Goal: Find specific page/section: Find specific page/section

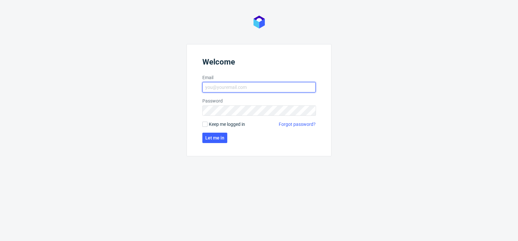
type input "[PERSON_NAME][EMAIL_ADDRESS][DOMAIN_NAME]"
click at [205, 127] on label "Keep me logged in" at bounding box center [224, 124] width 43 height 6
click at [205, 127] on input "Keep me logged in" at bounding box center [205, 124] width 5 height 5
checkbox input "true"
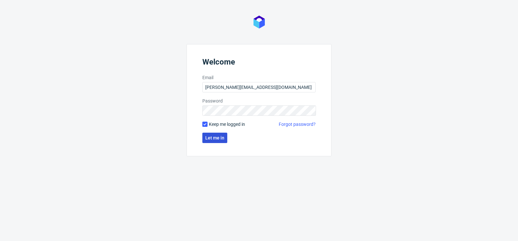
click at [210, 137] on span "Let me in" at bounding box center [214, 137] width 19 height 5
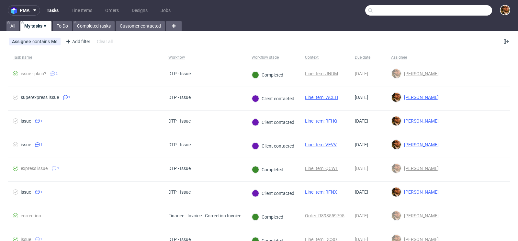
click at [456, 7] on input "text" at bounding box center [429, 10] width 127 height 10
paste input "R432064582"
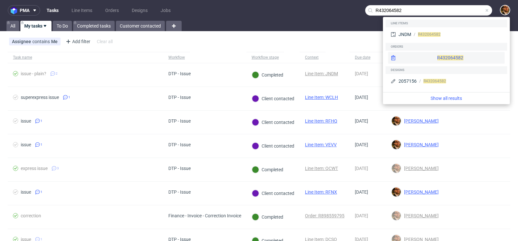
type input "R432064582"
click at [433, 57] on div "R432064582" at bounding box center [447, 58] width 117 height 12
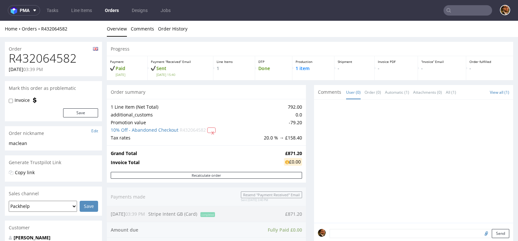
click at [468, 15] on input "text" at bounding box center [468, 10] width 49 height 10
paste input "R945610518"
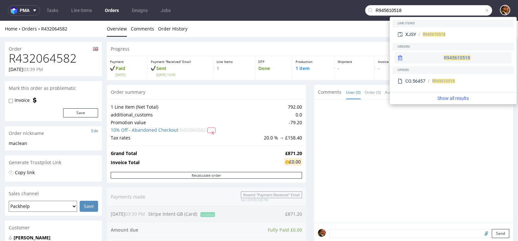
type input "R945610518"
click at [450, 59] on div "R945610518" at bounding box center [453, 58] width 117 height 12
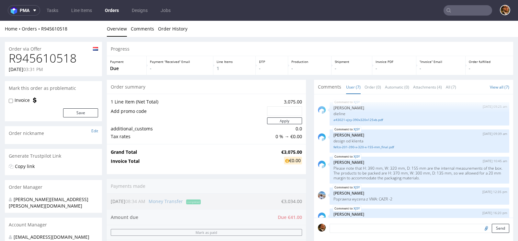
scroll to position [66, 0]
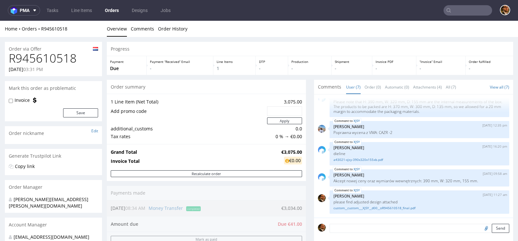
click at [457, 11] on input "text" at bounding box center [468, 10] width 49 height 10
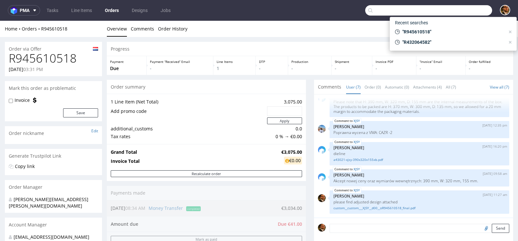
paste input "R856O94672"
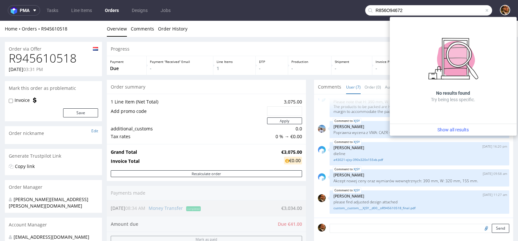
type input "R856O94672"
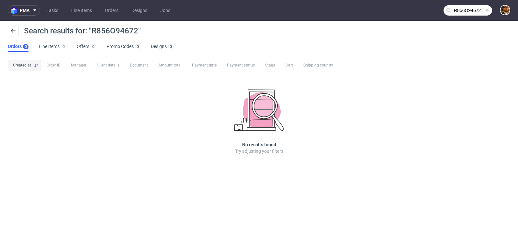
click at [486, 10] on span at bounding box center [487, 10] width 5 height 5
click at [462, 12] on input "text" at bounding box center [468, 10] width 49 height 10
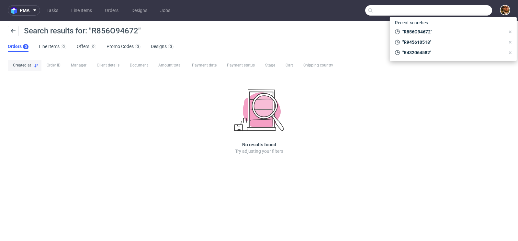
paste input "R856O94672"
type input "R856O94672"
click at [289, 39] on div "Search results for: "R856O94672"" at bounding box center [259, 34] width 503 height 16
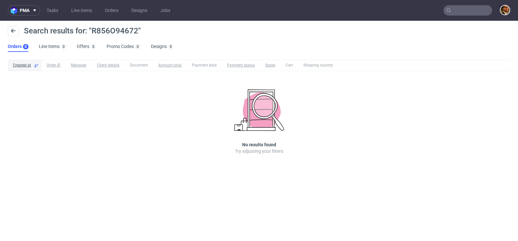
click at [460, 14] on input "text" at bounding box center [468, 10] width 49 height 10
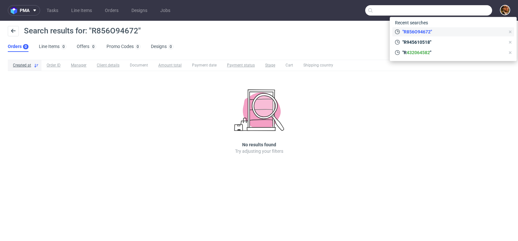
click at [512, 31] on icon at bounding box center [510, 31] width 5 height 5
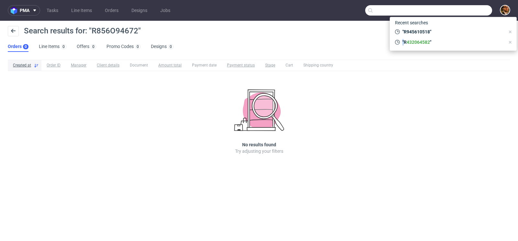
click at [512, 31] on icon at bounding box center [510, 31] width 5 height 5
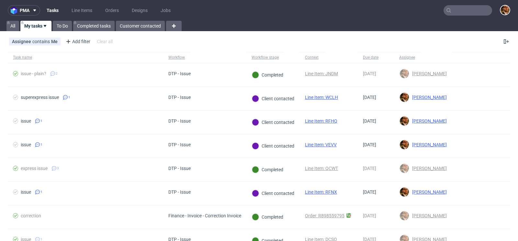
click at [460, 10] on input "text" at bounding box center [468, 10] width 49 height 10
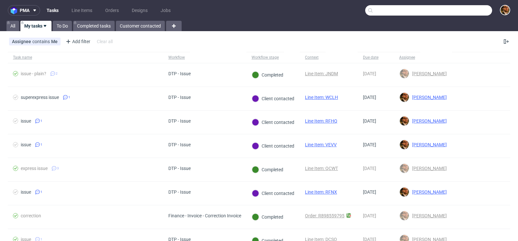
type input "p"
paste input "R856O94672"
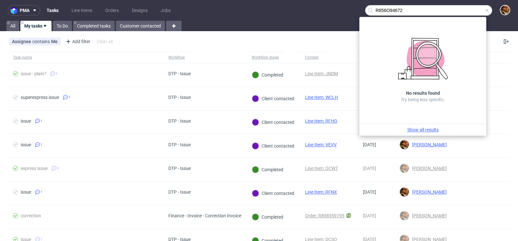
type input "R856O94672"
click at [419, 130] on link "Show all results" at bounding box center [423, 129] width 122 height 6
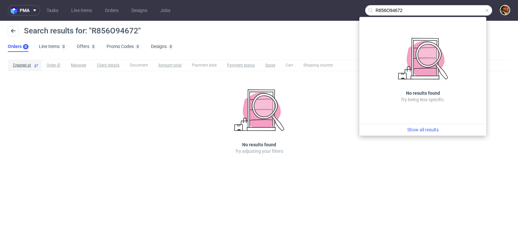
click at [488, 10] on span at bounding box center [487, 10] width 5 height 5
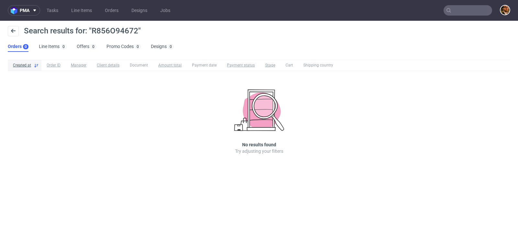
click at [285, 46] on div "Search results for: "R856O94672" Orders 0 Line Items 0 Offers 0 Promo Codes 0 D…" at bounding box center [259, 39] width 518 height 36
click at [467, 11] on input "text" at bounding box center [468, 10] width 49 height 10
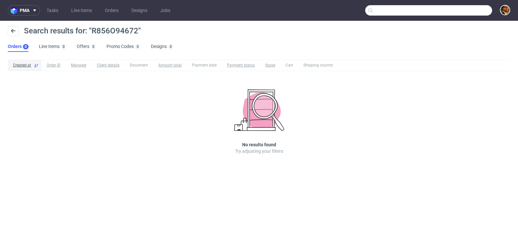
paste input "lovalycollection@gmail.com"
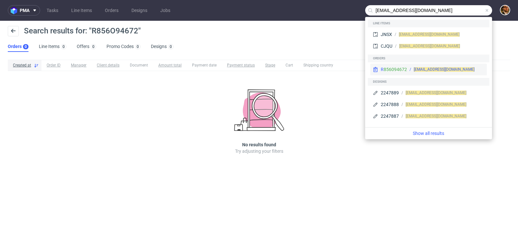
type input "lovalycollection@gmail.com"
click at [477, 71] on div "lovalycollection@gmail.com" at bounding box center [445, 69] width 77 height 6
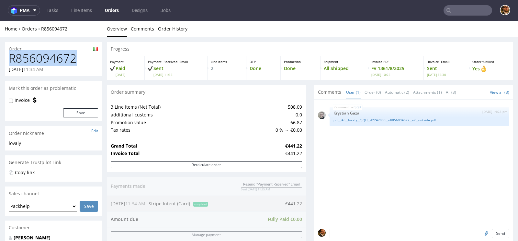
drag, startPoint x: 77, startPoint y: 56, endPoint x: 10, endPoint y: 58, distance: 67.1
click at [10, 58] on h1 "R856094672" at bounding box center [53, 58] width 89 height 13
copy h1 "R856094672"
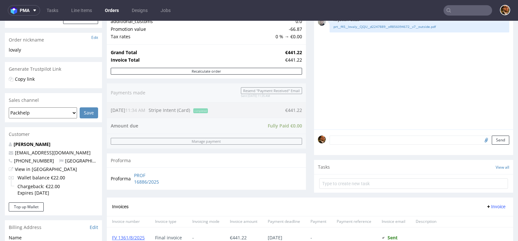
scroll to position [293, 0]
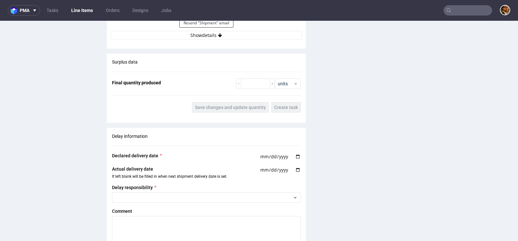
scroll to position [773, 0]
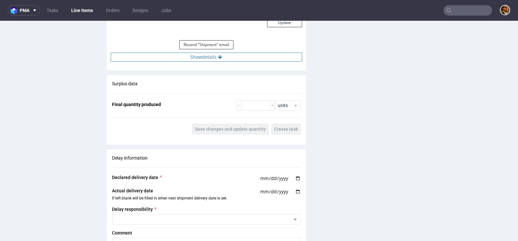
click at [213, 56] on button "Show details" at bounding box center [207, 56] width 192 height 9
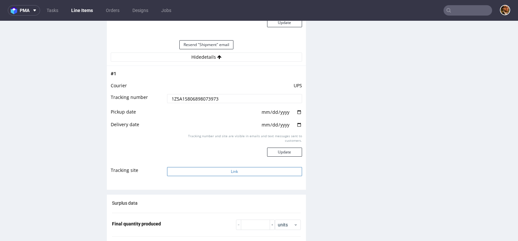
click at [238, 168] on button "Link" at bounding box center [234, 171] width 135 height 9
click at [230, 170] on button "Link" at bounding box center [234, 171] width 135 height 9
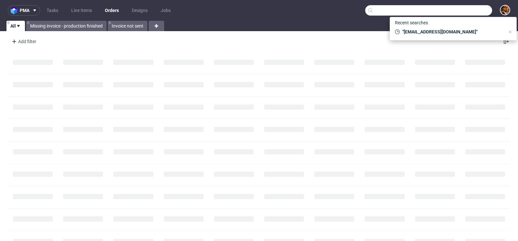
click at [463, 12] on input "text" at bounding box center [429, 10] width 127 height 10
paste input "R425862664"
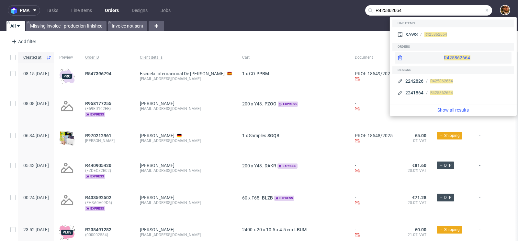
type input "R425862664"
click at [444, 58] on span "R425862664" at bounding box center [457, 57] width 26 height 5
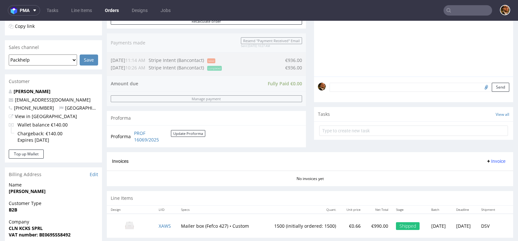
scroll to position [299, 0]
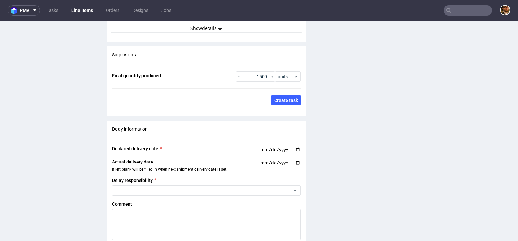
scroll to position [788, 0]
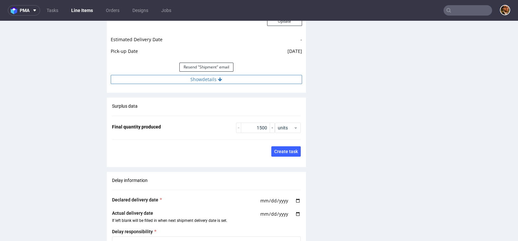
click at [218, 79] on icon at bounding box center [220, 79] width 4 height 5
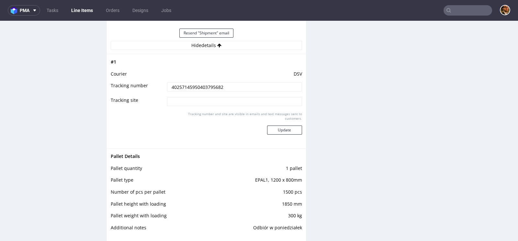
scroll to position [839, 0]
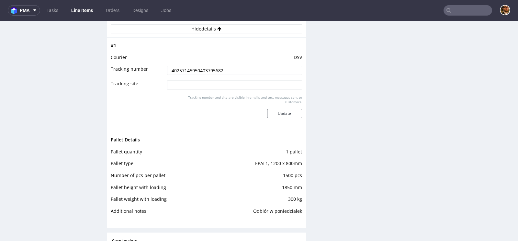
drag, startPoint x: 229, startPoint y: 66, endPoint x: 163, endPoint y: 65, distance: 65.8
click at [166, 65] on td "40257145950403795682" at bounding box center [234, 72] width 137 height 15
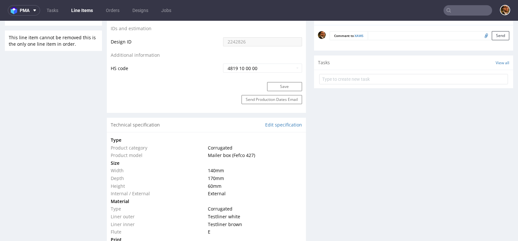
scroll to position [0, 0]
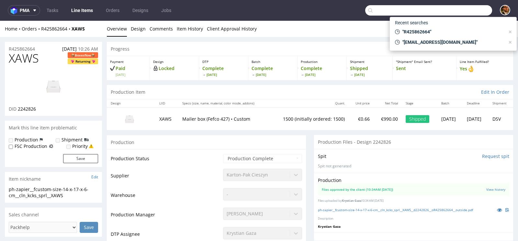
click at [462, 10] on input "text" at bounding box center [429, 10] width 127 height 10
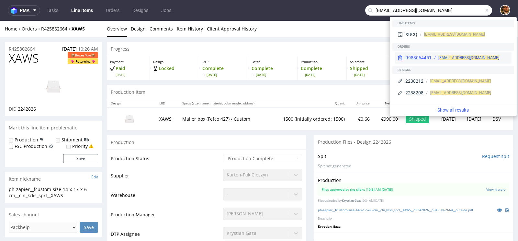
type input "supplies@flavors4you.com"
click at [433, 59] on div "supplies@flavors4you.com" at bounding box center [470, 58] width 77 height 6
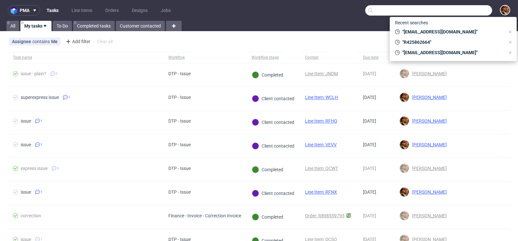
click at [456, 9] on input "text" at bounding box center [429, 10] width 127 height 10
paste input "R211846811"
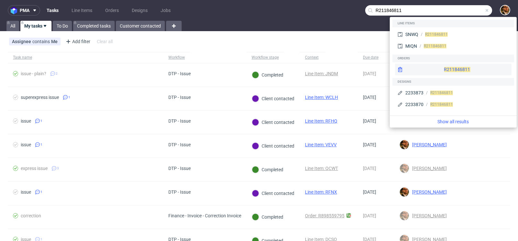
type input "R211846811"
click at [446, 68] on div "R211846811" at bounding box center [453, 70] width 117 height 12
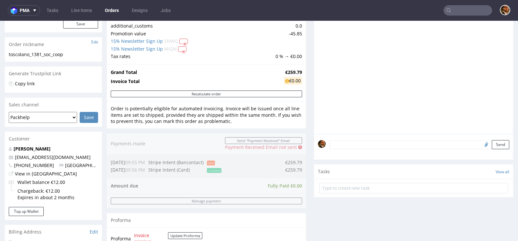
scroll to position [293, 0]
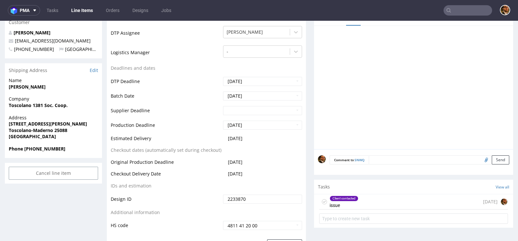
scroll to position [296, 0]
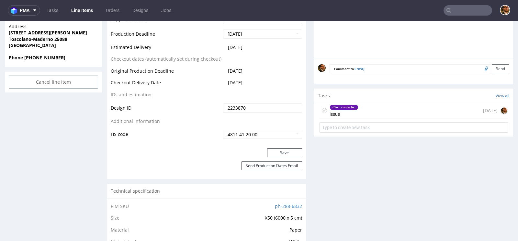
click at [358, 112] on div "Client contacted issue [DATE]" at bounding box center [413, 110] width 189 height 15
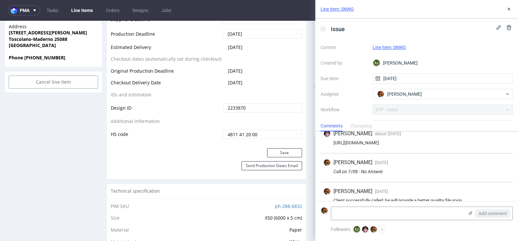
scroll to position [44, 0]
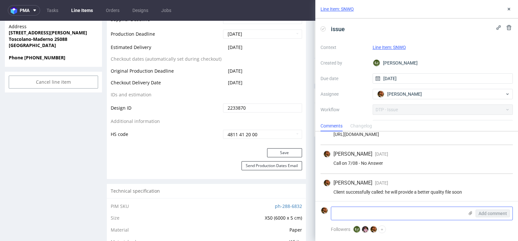
click at [470, 212] on icon at bounding box center [470, 212] width 5 height 5
click at [0, 0] on input "file" at bounding box center [0, 0] width 0 height 0
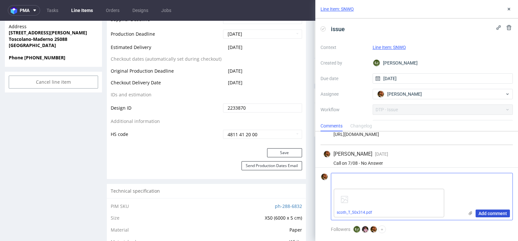
click at [489, 214] on span "Add comment" at bounding box center [493, 213] width 29 height 5
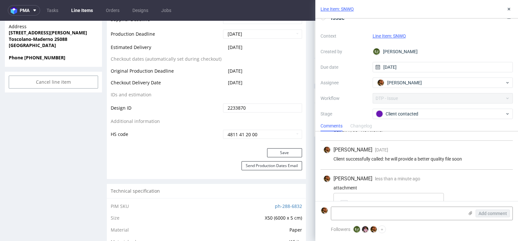
scroll to position [101, 0]
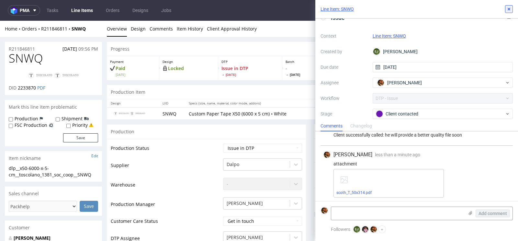
click at [508, 8] on use at bounding box center [509, 9] width 3 height 3
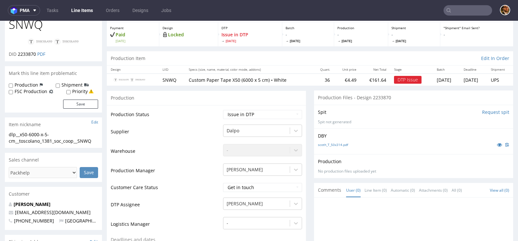
scroll to position [54, 0]
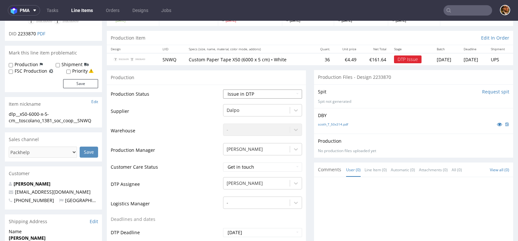
click at [298, 91] on select "Waiting for Artwork Waiting for Diecut Waiting for Mockup Waiting for DTP Waiti…" at bounding box center [262, 93] width 79 height 9
select select "back_for_dtp"
click at [223, 89] on select "Waiting for Artwork Waiting for Diecut Waiting for Mockup Waiting for DTP Waiti…" at bounding box center [262, 93] width 79 height 9
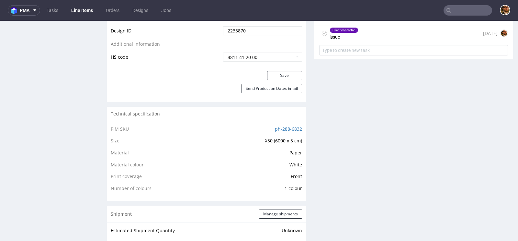
scroll to position [283, 0]
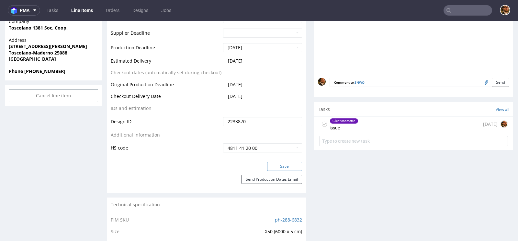
click at [280, 164] on button "Save" at bounding box center [284, 166] width 35 height 9
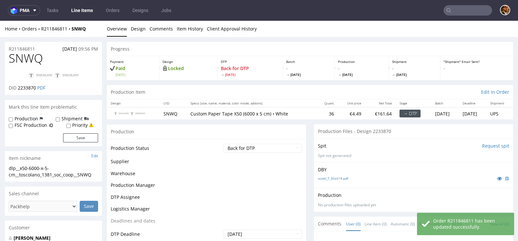
scroll to position [282, 0]
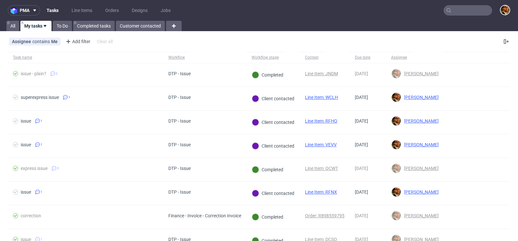
click at [450, 10] on input "text" at bounding box center [468, 10] width 49 height 10
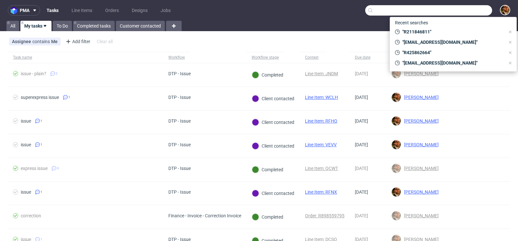
paste input "R672399432"
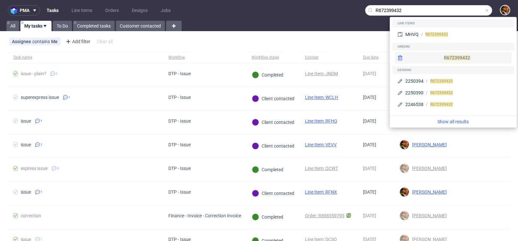
type input "R672399432"
click at [440, 57] on div "R672399432" at bounding box center [453, 58] width 117 height 12
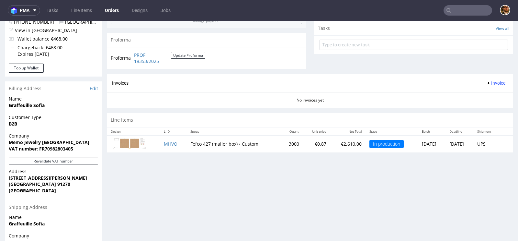
scroll to position [254, 0]
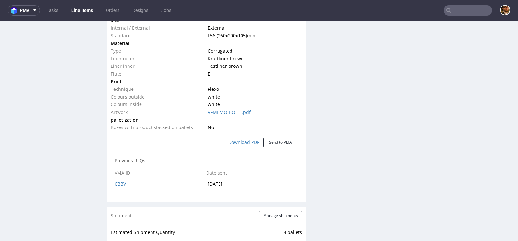
scroll to position [5, 0]
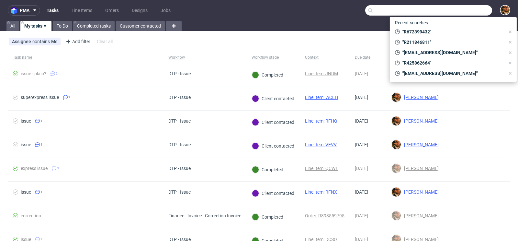
click at [458, 9] on input "text" at bounding box center [429, 10] width 127 height 10
paste input "R822786312"
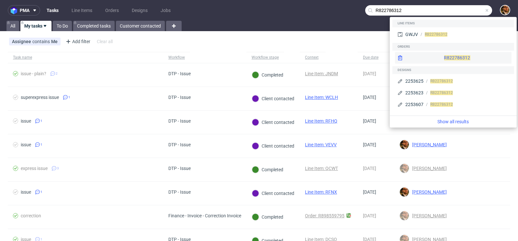
type input "R822786312"
click at [446, 59] on div "R822786312" at bounding box center [453, 58] width 117 height 12
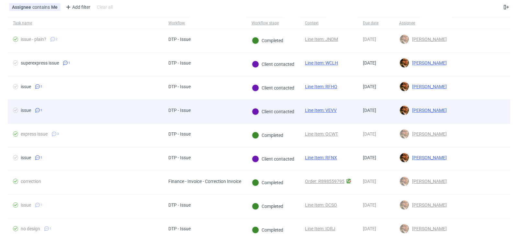
scroll to position [35, 0]
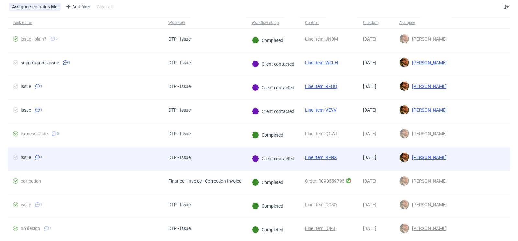
click at [475, 159] on div at bounding box center [481, 158] width 58 height 23
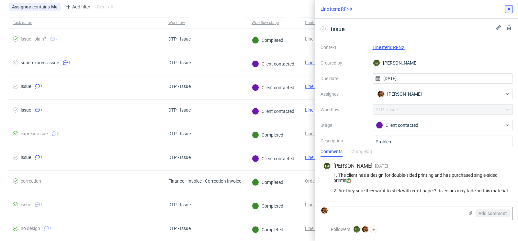
click at [508, 10] on icon at bounding box center [509, 8] width 5 height 5
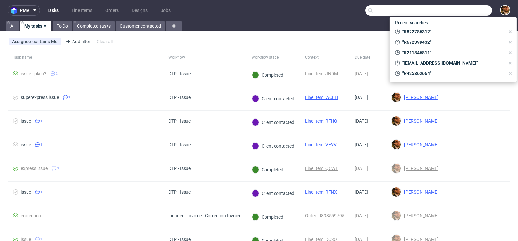
click at [458, 8] on input "text" at bounding box center [429, 10] width 127 height 10
paste input "R309906246"
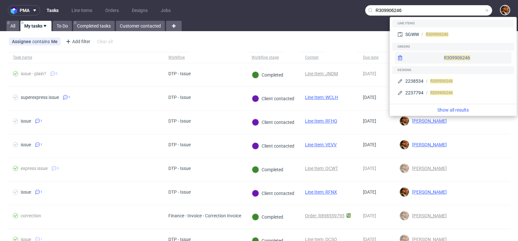
type input "R309906246"
click at [439, 59] on div "R309906246" at bounding box center [453, 58] width 117 height 12
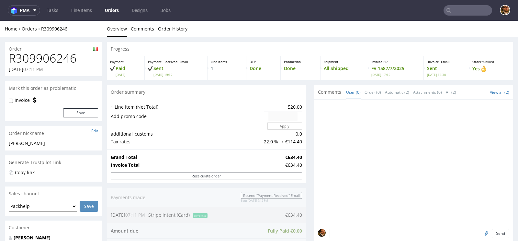
scroll to position [276, 0]
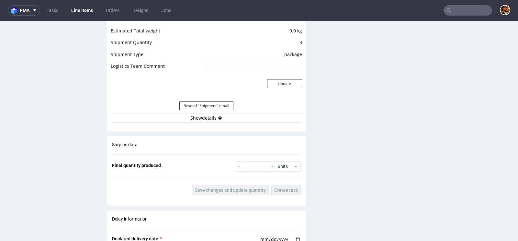
scroll to position [689, 0]
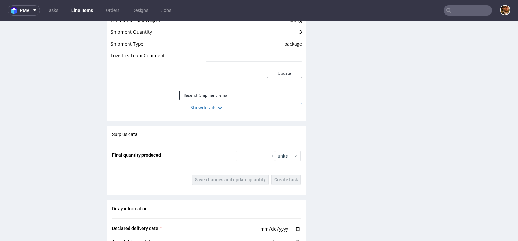
click at [214, 107] on button "Show details" at bounding box center [207, 107] width 192 height 9
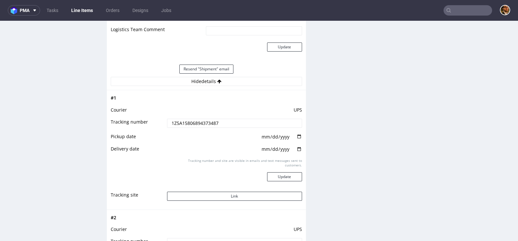
scroll to position [737, 0]
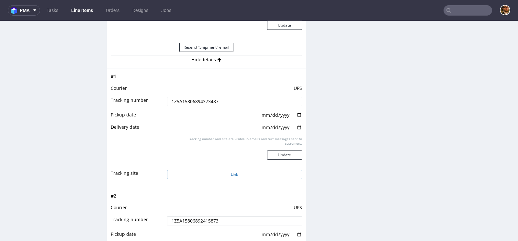
click at [228, 172] on button "Link" at bounding box center [234, 174] width 135 height 9
click at [458, 9] on input "text" at bounding box center [468, 10] width 49 height 10
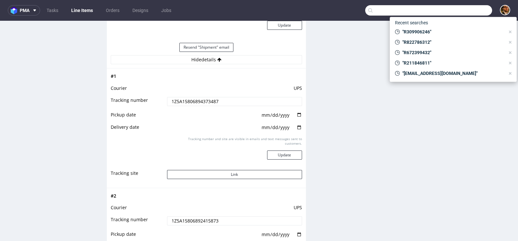
paste input "R480397047"
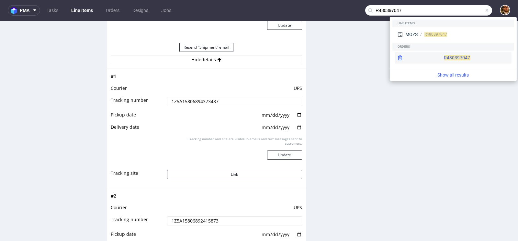
type input "R480397047"
click at [440, 58] on div "R480397047" at bounding box center [453, 58] width 117 height 12
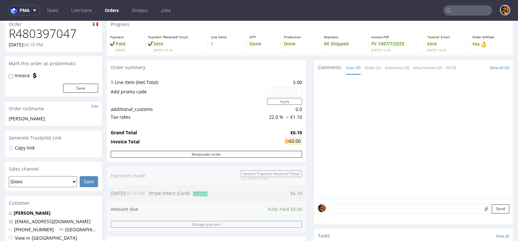
scroll to position [74, 0]
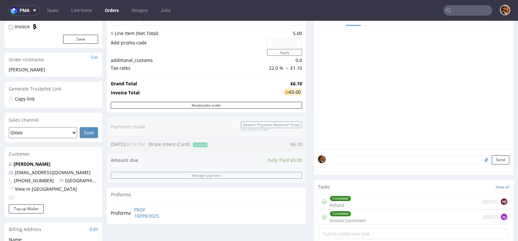
click at [464, 10] on input "text" at bounding box center [468, 10] width 49 height 10
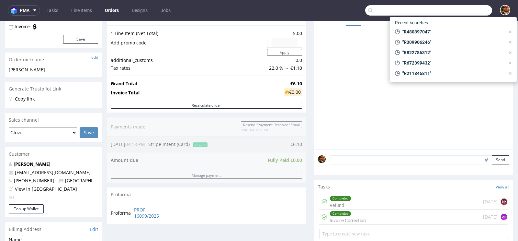
paste input "R606642808"
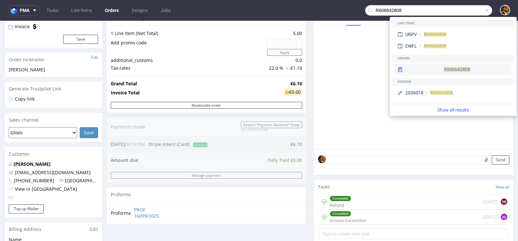
type input "R606642808"
click at [436, 67] on div "R606642808" at bounding box center [453, 70] width 117 height 12
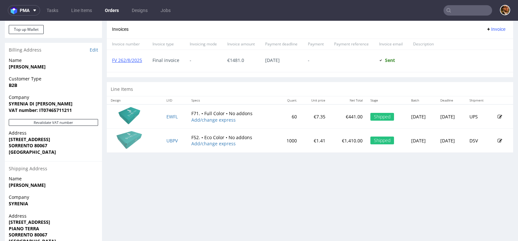
scroll to position [268, 0]
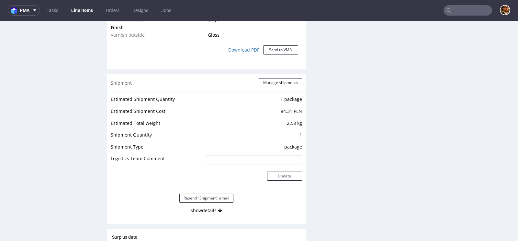
scroll to position [665, 0]
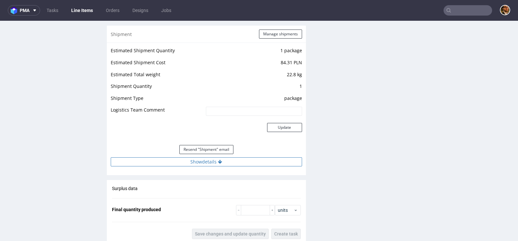
click at [207, 162] on button "Show details" at bounding box center [207, 161] width 192 height 9
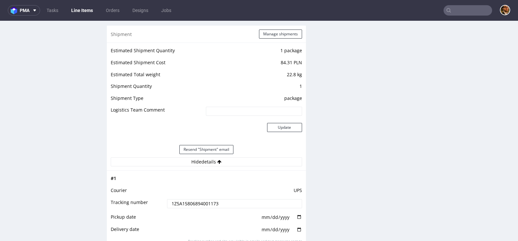
scroll to position [751, 0]
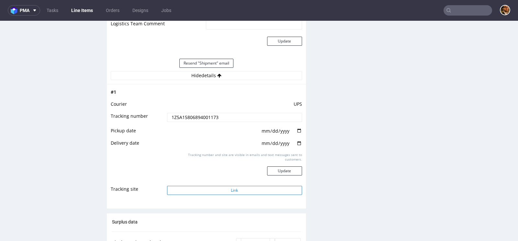
click at [226, 190] on button "Link" at bounding box center [234, 190] width 135 height 9
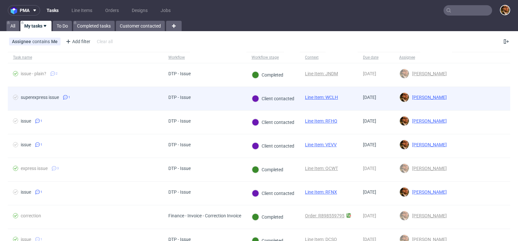
click at [474, 104] on div at bounding box center [481, 98] width 58 height 23
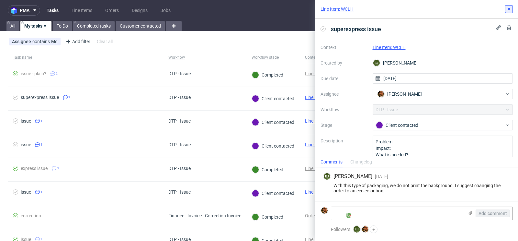
click at [510, 12] on button at bounding box center [509, 9] width 8 height 8
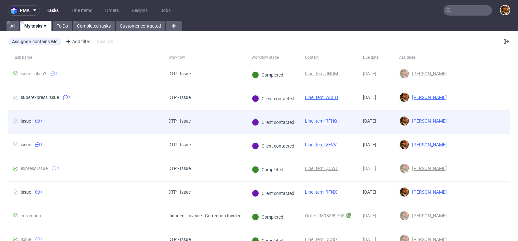
click at [485, 116] on div at bounding box center [481, 121] width 58 height 23
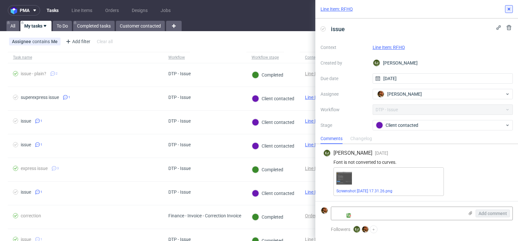
click at [508, 11] on icon at bounding box center [509, 8] width 5 height 5
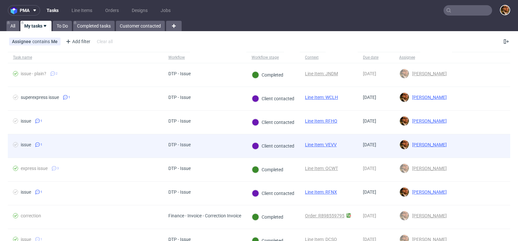
click at [474, 145] on div at bounding box center [481, 145] width 58 height 23
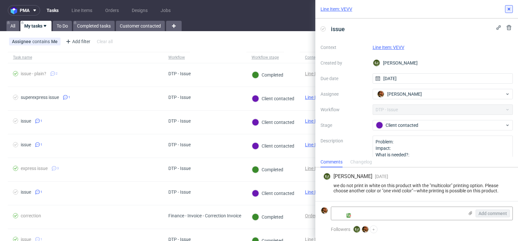
click at [510, 12] on button at bounding box center [509, 9] width 8 height 8
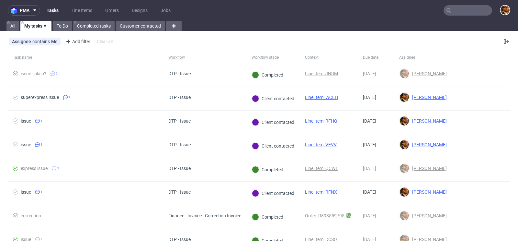
click at [456, 13] on input "text" at bounding box center [468, 10] width 49 height 10
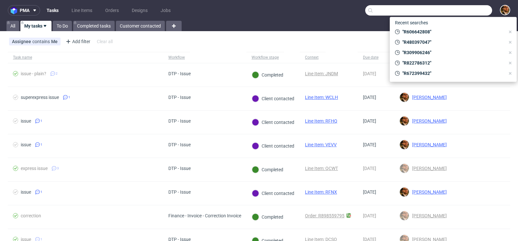
paste input "R850333154"
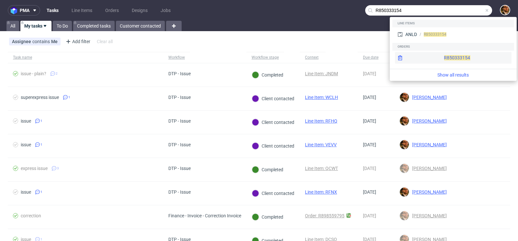
type input "R850333154"
click at [436, 56] on div "R850333154" at bounding box center [453, 58] width 117 height 12
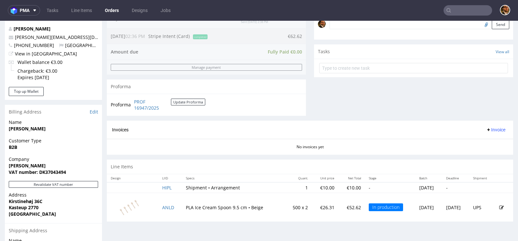
scroll to position [247, 0]
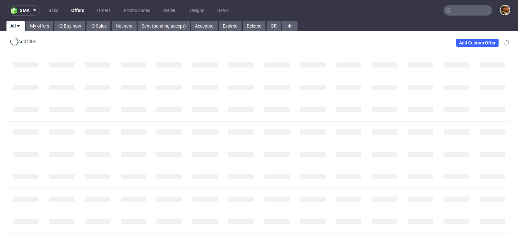
click at [448, 14] on input "text" at bounding box center [468, 10] width 49 height 10
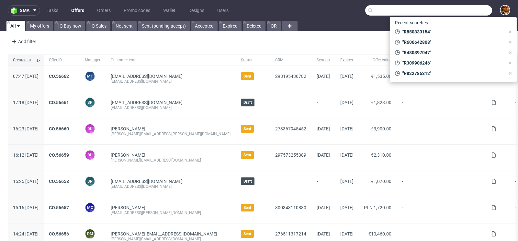
paste input "R587333196"
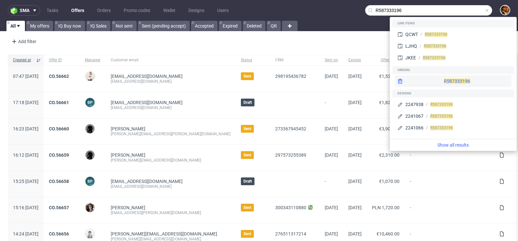
type input "R587333196"
click at [448, 76] on div "R587333196" at bounding box center [453, 81] width 117 height 12
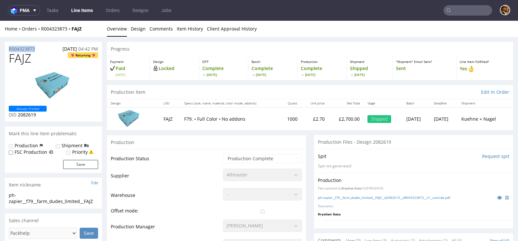
drag, startPoint x: 43, startPoint y: 48, endPoint x: 7, endPoint y: 49, distance: 36.3
click at [7, 49] on div "R004323873 15.08.2025 04:42 PM" at bounding box center [53, 47] width 97 height 10
copy p "R004323873"
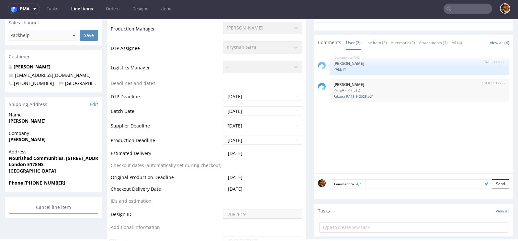
scroll to position [210, 0]
